Goal: Information Seeking & Learning: Learn about a topic

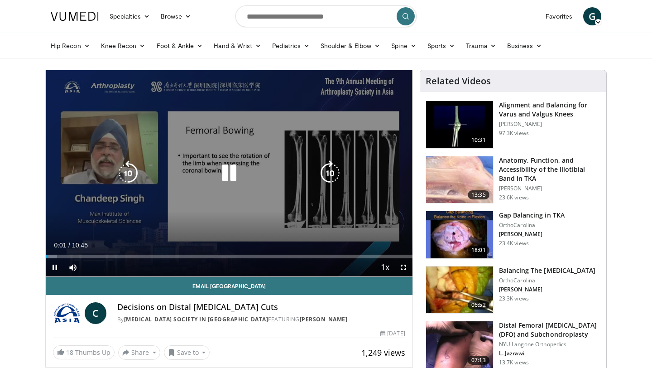
click at [228, 172] on icon "Video Player" at bounding box center [229, 172] width 25 height 25
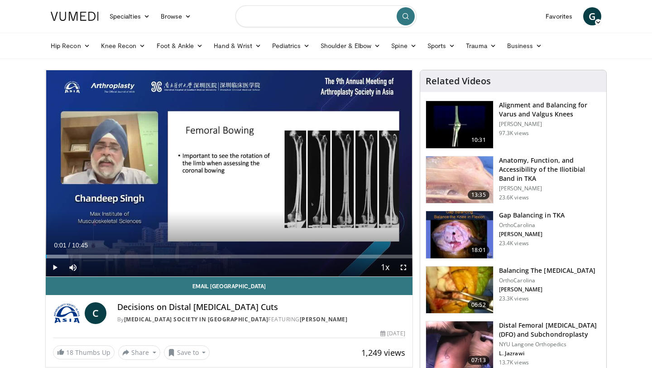
click at [270, 15] on input "Search topics, interventions" at bounding box center [326, 16] width 181 height 22
type input "**********"
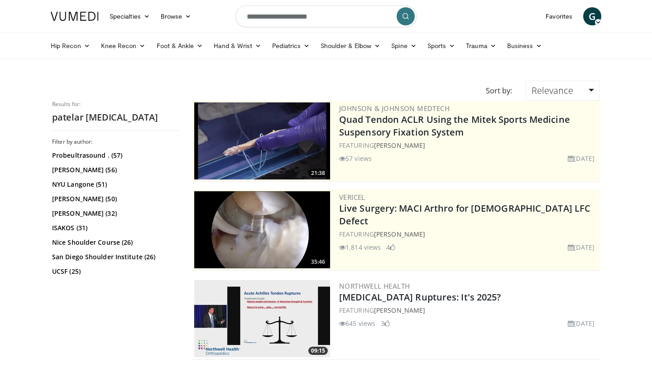
click at [264, 18] on input "**********" at bounding box center [326, 16] width 181 height 22
click at [343, 24] on input "**********" at bounding box center [326, 16] width 181 height 22
type input "**********"
click at [403, 22] on button "submit" at bounding box center [406, 16] width 18 height 18
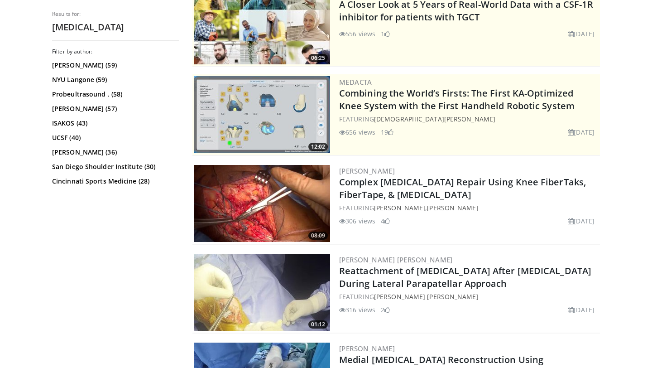
scroll to position [117, 0]
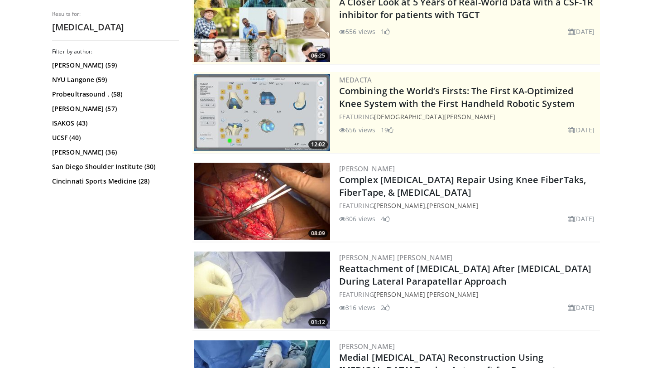
click at [296, 204] on img at bounding box center [262, 201] width 136 height 77
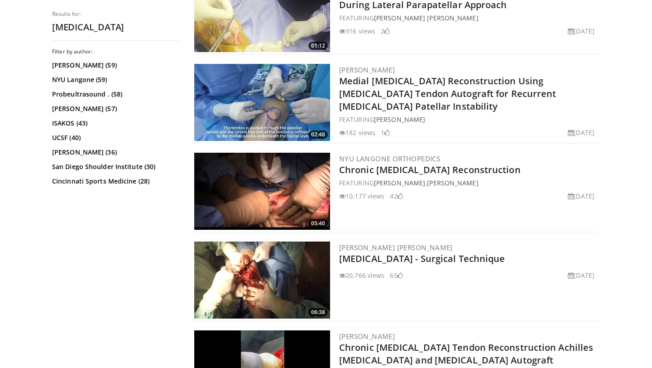
scroll to position [397, 0]
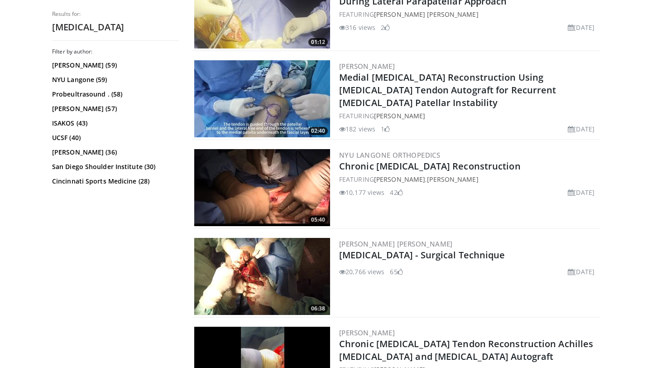
click at [293, 269] on img at bounding box center [262, 276] width 136 height 77
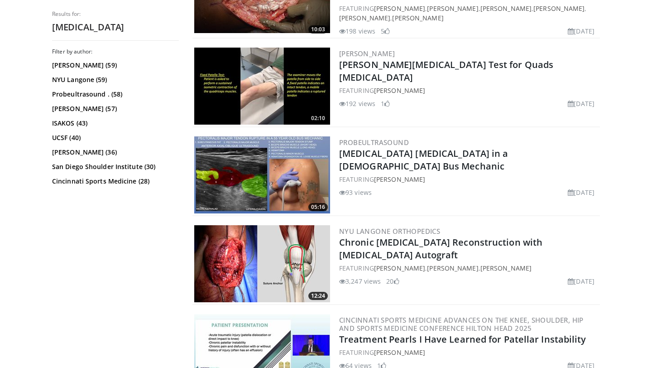
scroll to position [1685, 0]
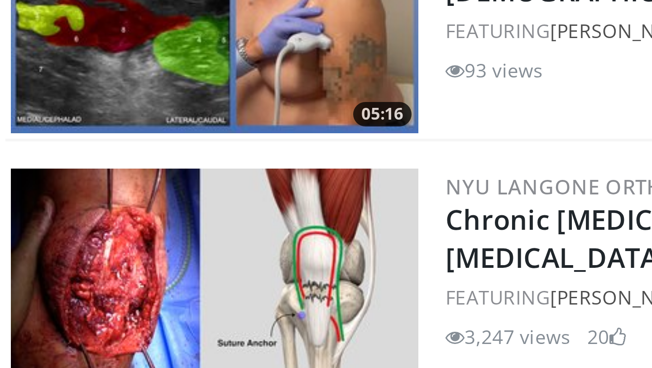
click at [282, 246] on img at bounding box center [262, 260] width 136 height 77
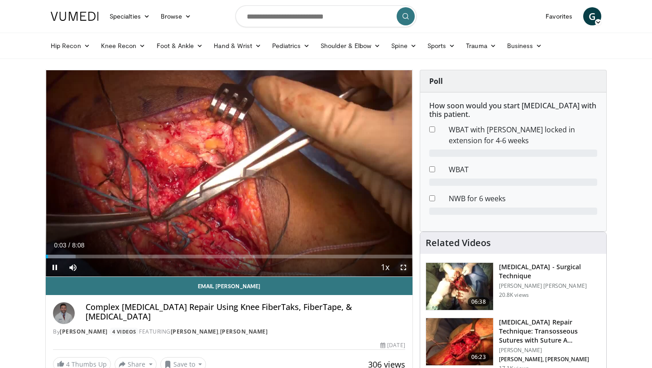
click at [403, 266] on span "Video Player" at bounding box center [404, 267] width 18 height 18
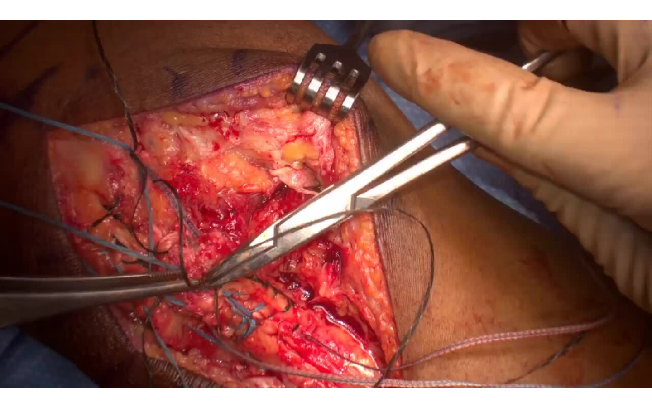
click at [533, 97] on div "10 seconds Tap to unmute" at bounding box center [326, 203] width 652 height 407
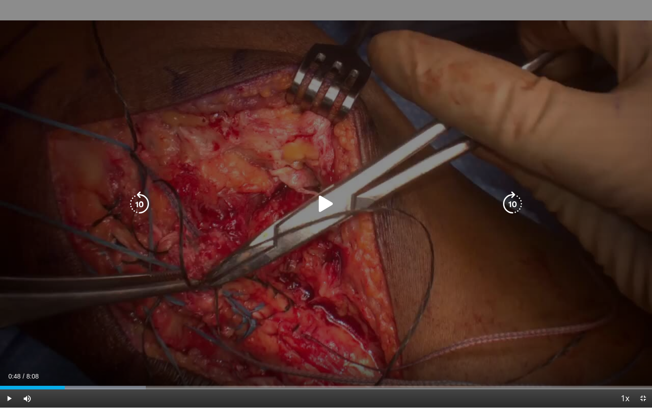
click at [453, 112] on div "10 seconds Tap to unmute" at bounding box center [326, 203] width 652 height 407
click at [486, 122] on div "10 seconds Tap to unmute" at bounding box center [326, 203] width 652 height 407
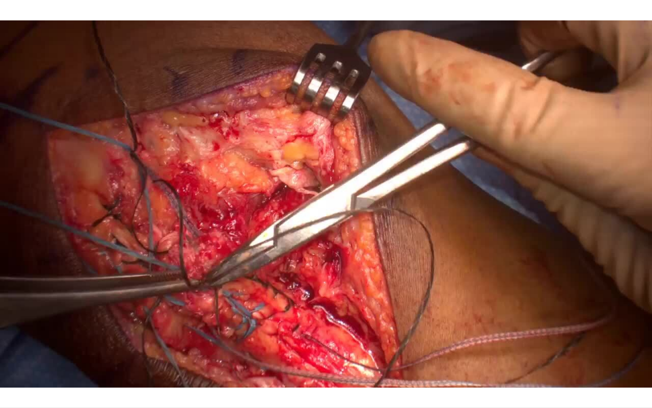
click at [536, 137] on div "10 seconds Tap to unmute" at bounding box center [326, 203] width 652 height 407
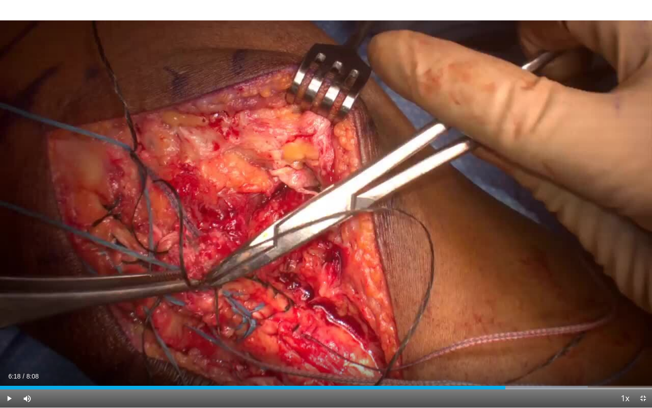
click at [536, 137] on div "10 seconds Tap to unmute" at bounding box center [326, 203] width 652 height 407
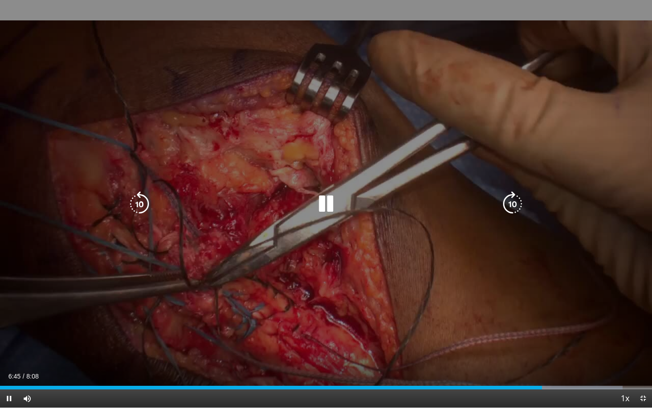
click at [584, 116] on div "10 seconds Tap to unmute" at bounding box center [326, 203] width 652 height 407
click at [560, 108] on div "10 seconds Tap to unmute" at bounding box center [326, 203] width 652 height 407
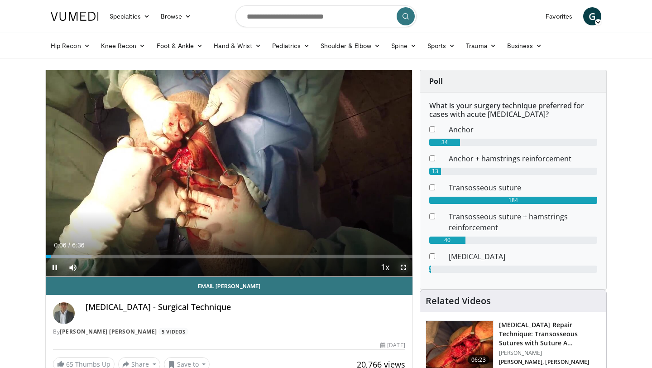
click at [404, 268] on span "Video Player" at bounding box center [404, 267] width 18 height 18
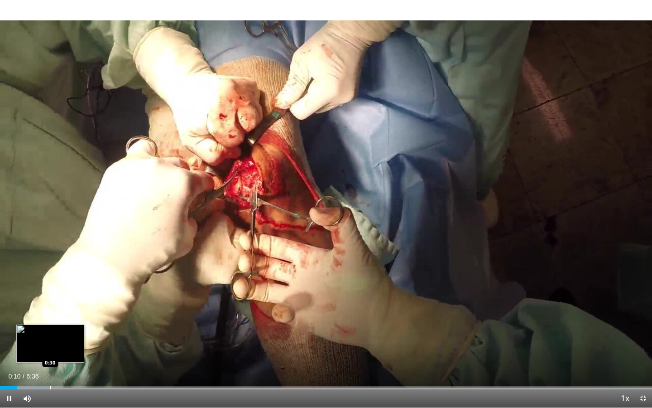
click at [50, 367] on div "Loaded : 7.56% 0:10 0:30" at bounding box center [326, 385] width 652 height 9
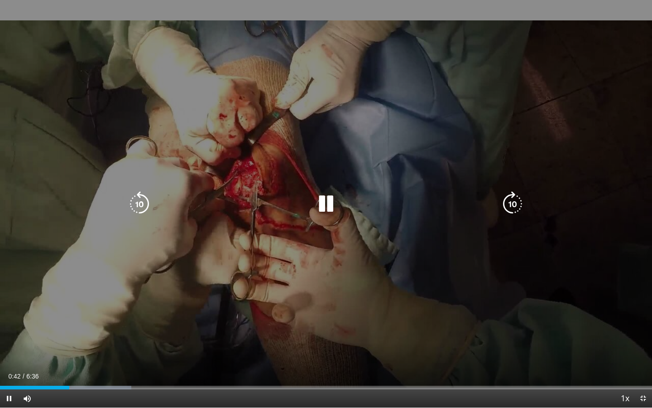
click at [598, 164] on div "10 seconds Tap to unmute" at bounding box center [326, 203] width 652 height 407
click at [570, 154] on div "10 seconds Tap to unmute" at bounding box center [326, 203] width 652 height 407
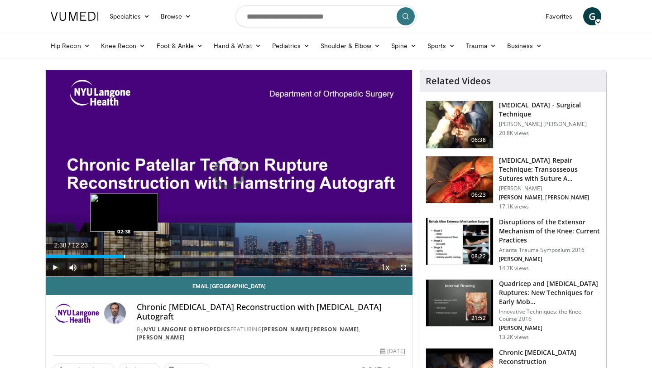
click at [124, 253] on div "Loaded : 5.33% 02:38 02:38" at bounding box center [229, 254] width 367 height 9
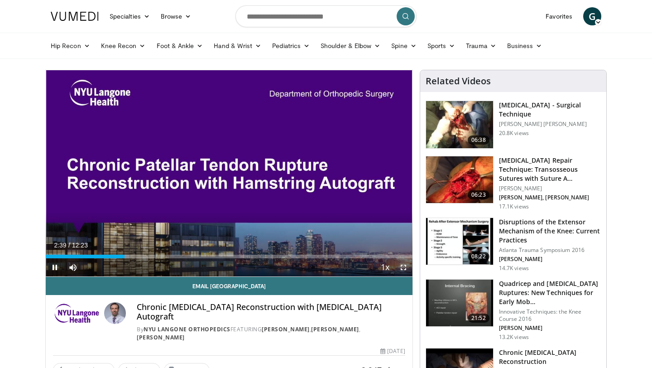
click at [403, 266] on span "Video Player" at bounding box center [404, 267] width 18 height 18
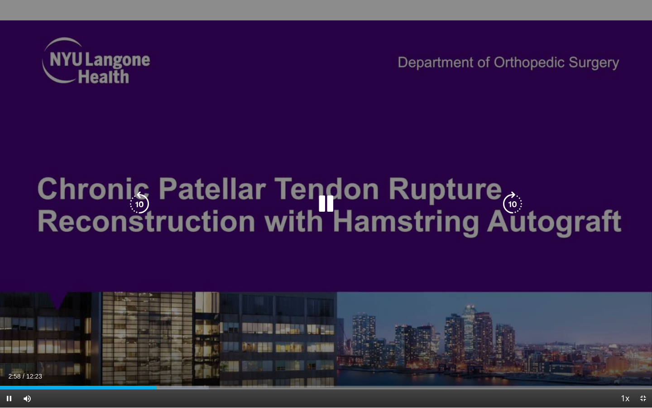
click at [592, 204] on div "10 seconds Tap to unmute" at bounding box center [326, 203] width 652 height 407
click at [546, 174] on div "10 seconds Tap to unmute" at bounding box center [326, 203] width 652 height 407
click at [567, 120] on div "10 seconds Tap to unmute" at bounding box center [326, 203] width 652 height 407
